Goal: Task Accomplishment & Management: Manage account settings

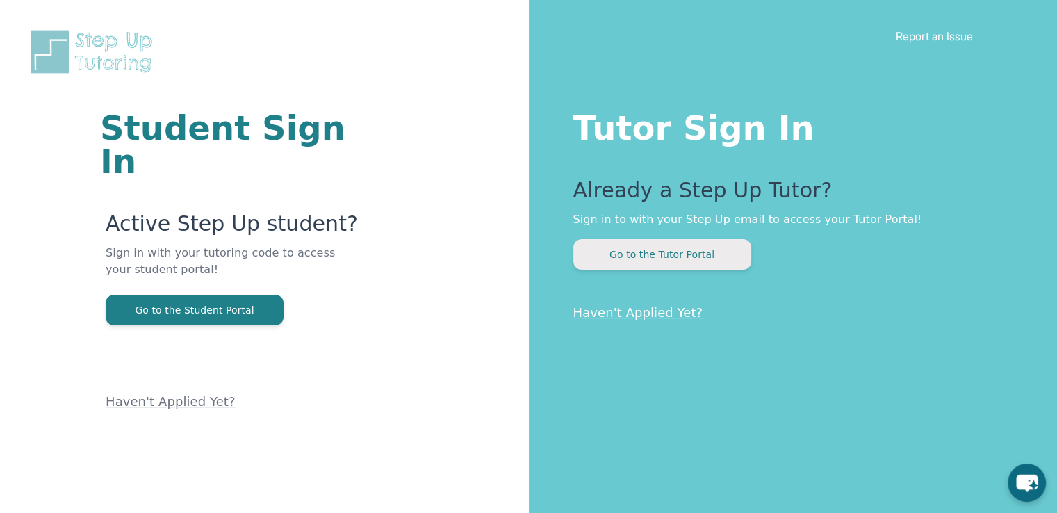
click at [646, 266] on button "Go to the Tutor Portal" at bounding box center [663, 254] width 178 height 31
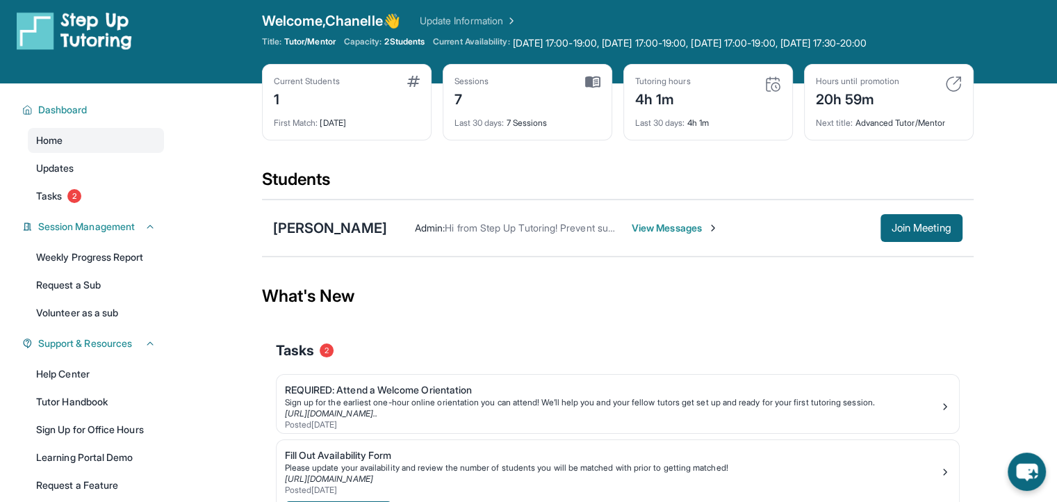
scroll to position [6, 0]
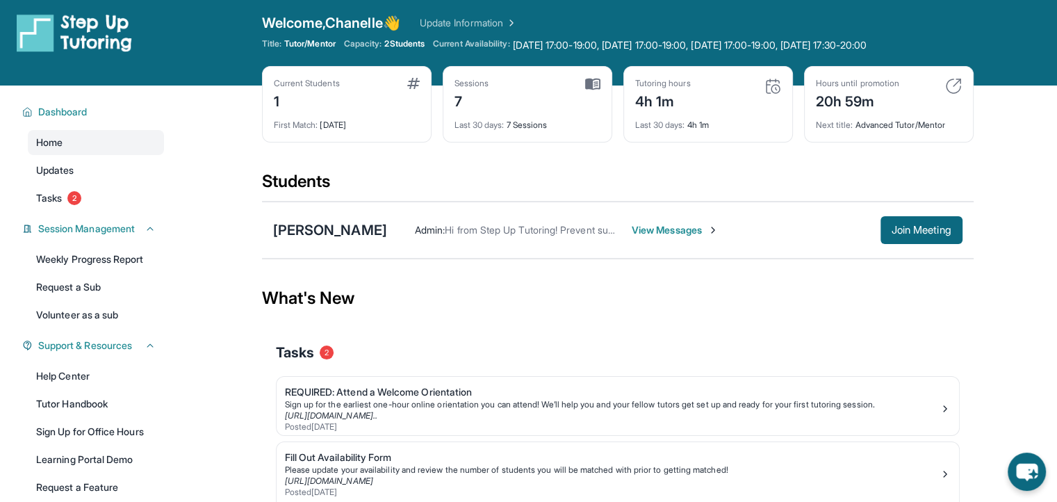
drag, startPoint x: 474, startPoint y: 20, endPoint x: 462, endPoint y: 20, distance: 12.5
click at [462, 20] on link "Update Information" at bounding box center [468, 23] width 97 height 14
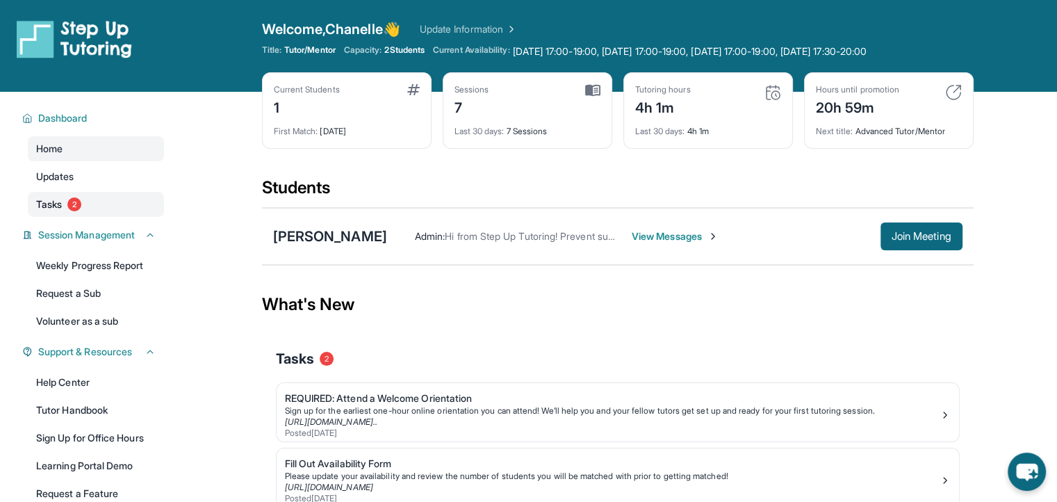
click at [75, 208] on span "2" at bounding box center [74, 204] width 14 height 14
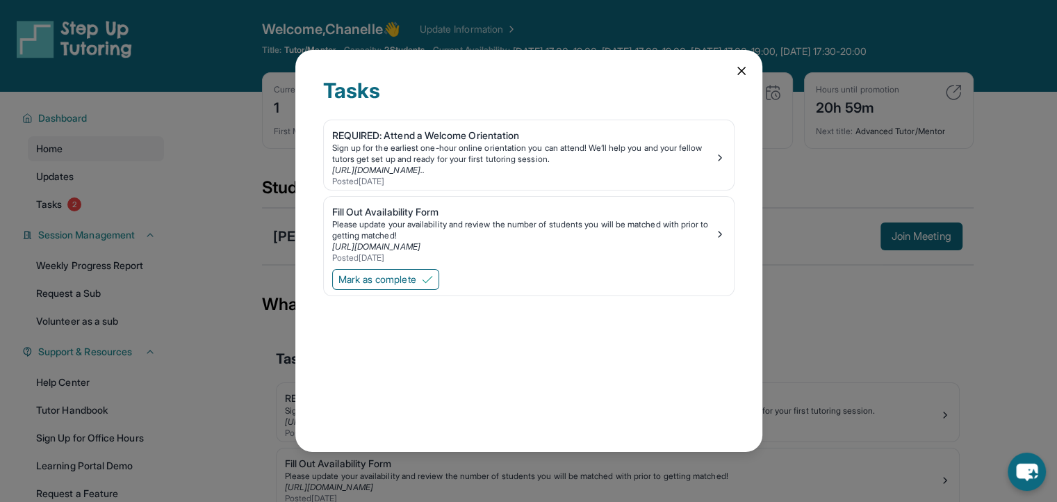
click at [740, 70] on icon at bounding box center [742, 71] width 14 height 14
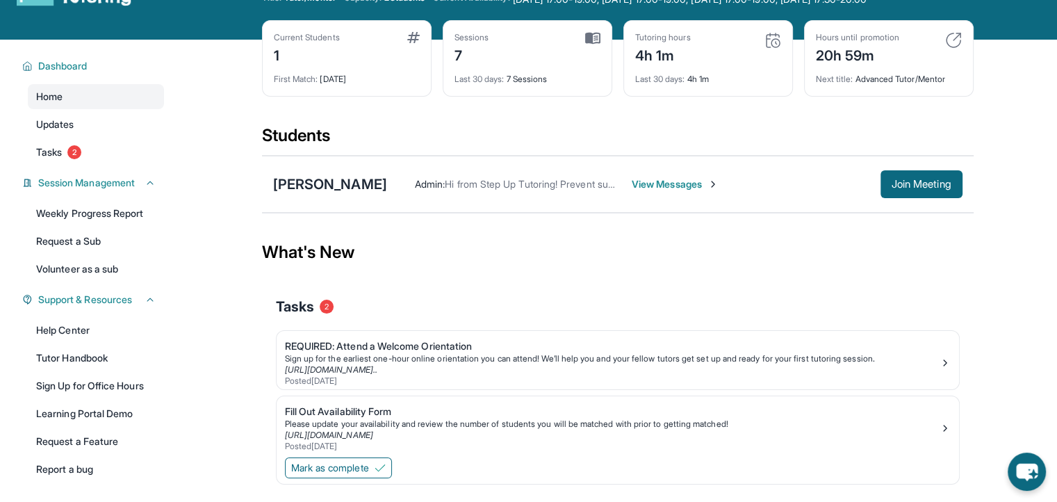
scroll to position [38, 0]
